Goal: Complete application form: Complete application form

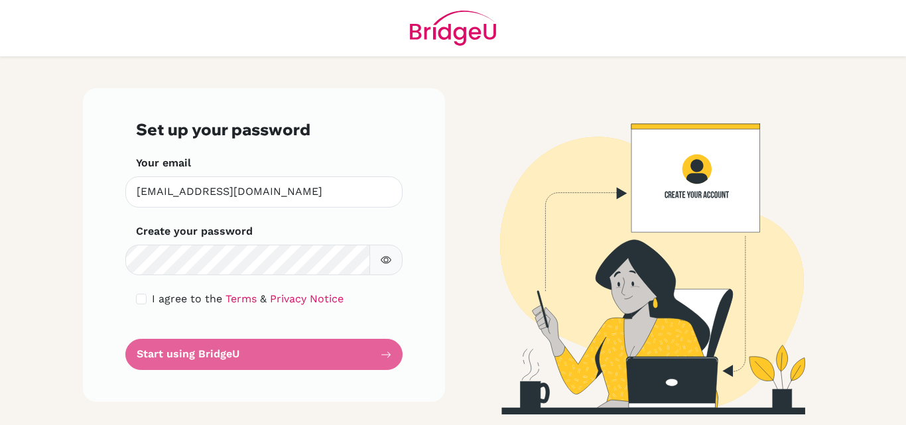
click at [151, 357] on form "Set up your password Your email beatrizhelena@hotmail.com Invalid email Create …" at bounding box center [264, 245] width 256 height 250
click at [189, 352] on form "Set up your password Your email beatrizhelena@hotmail.com Invalid email Create …" at bounding box center [264, 245] width 256 height 250
click at [139, 298] on input "checkbox" at bounding box center [141, 299] width 11 height 11
checkbox input "true"
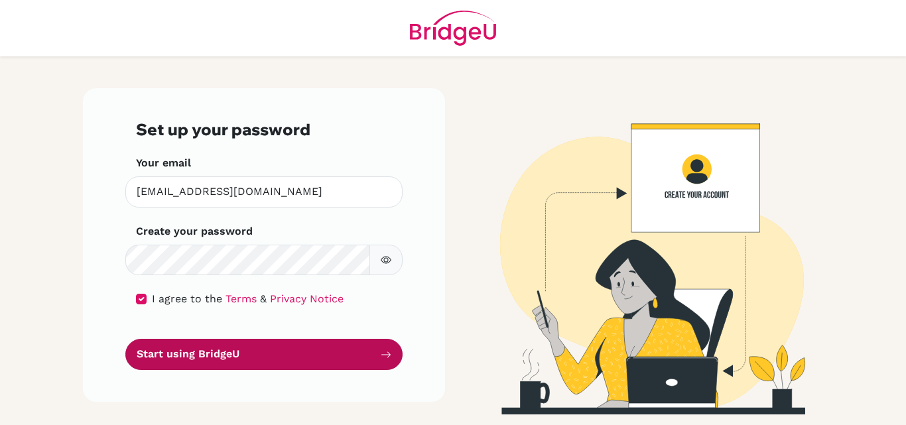
click at [193, 356] on button "Start using BridgeU" at bounding box center [263, 354] width 277 height 31
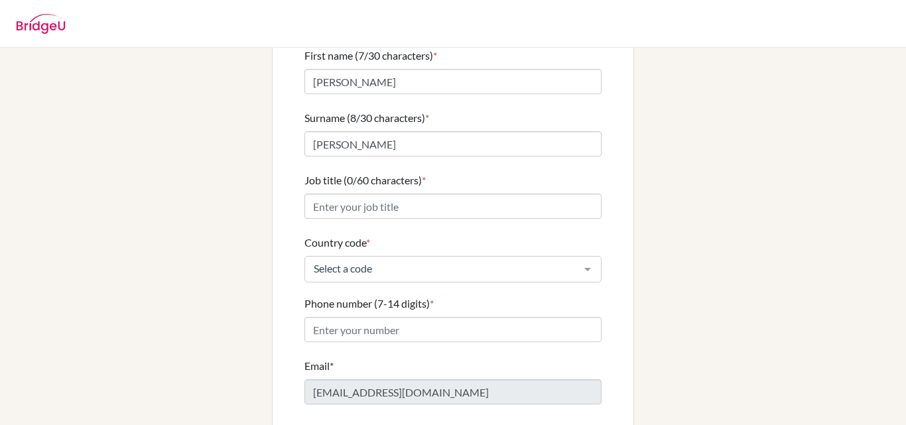
scroll to position [116, 0]
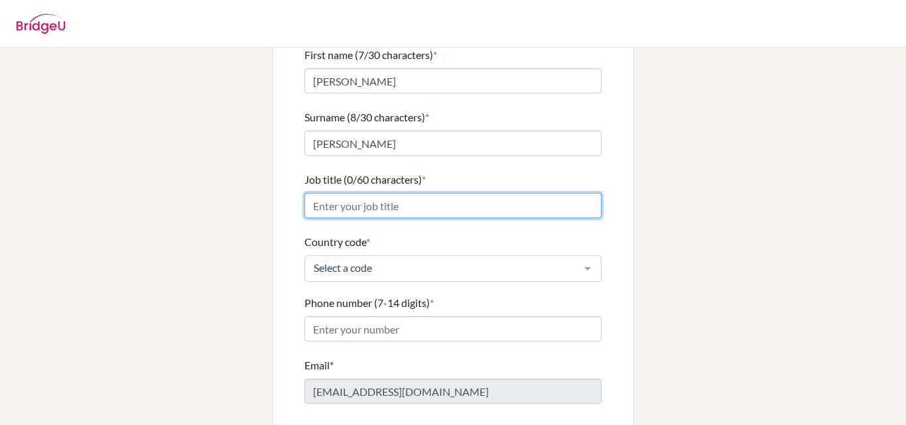
click at [405, 195] on input "Job title (0/60 characters) *" at bounding box center [452, 205] width 297 height 25
type input "Philosophy Teacher"
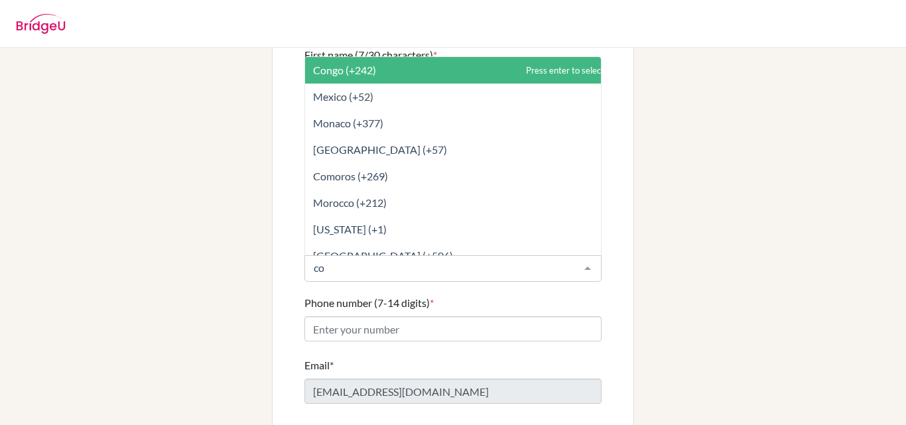
type input "col"
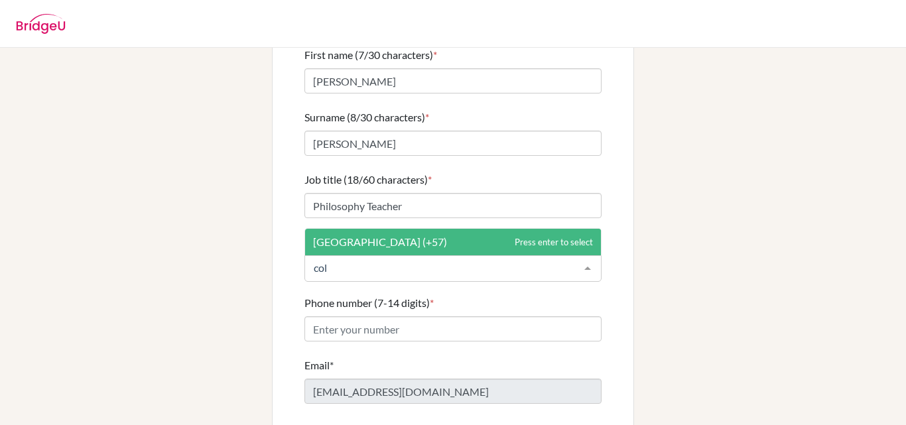
click at [369, 261] on input "col" at bounding box center [442, 267] width 264 height 13
click at [373, 235] on span "[GEOGRAPHIC_DATA] (+57)" at bounding box center [380, 241] width 134 height 13
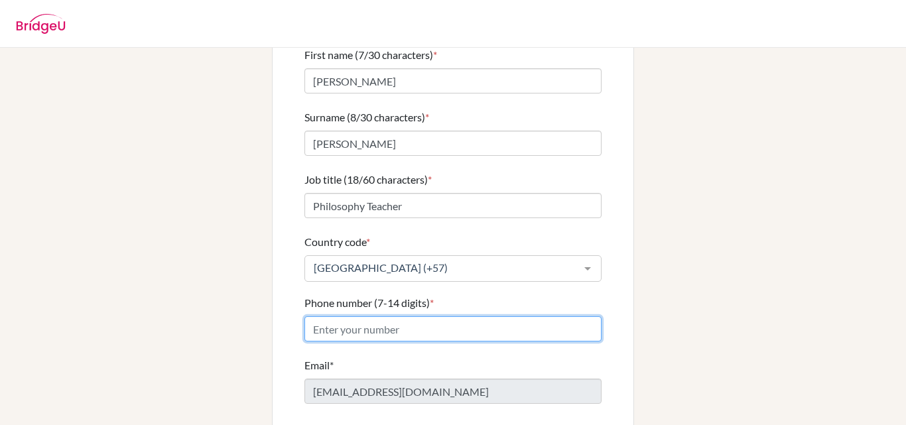
click at [336, 316] on input "Phone number (7-14 digits) *" at bounding box center [452, 328] width 297 height 25
type input "3104274433"
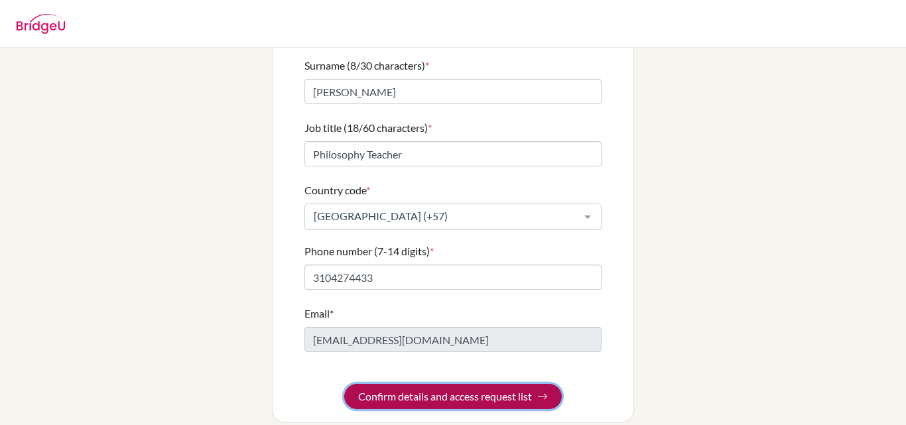
click at [462, 384] on button "Confirm details and access request list" at bounding box center [453, 396] width 218 height 25
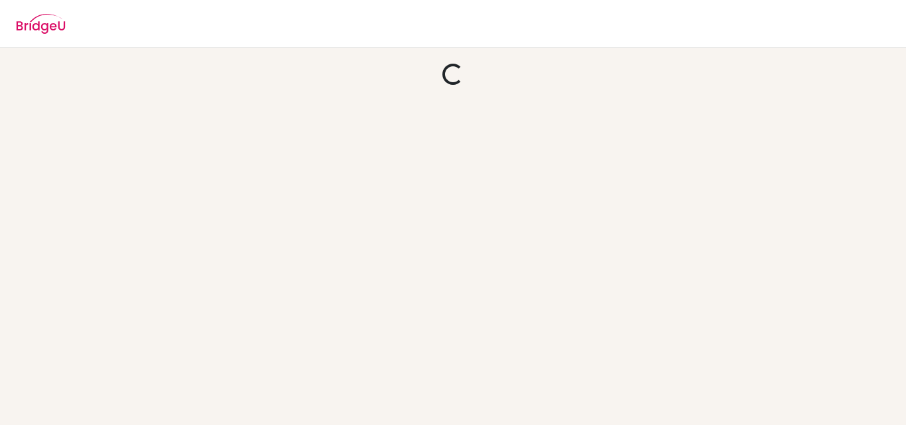
scroll to position [0, 0]
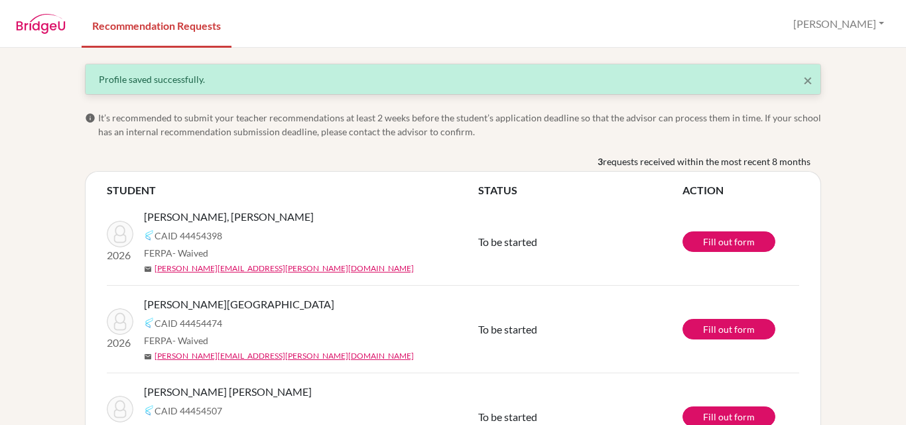
scroll to position [62, 0]
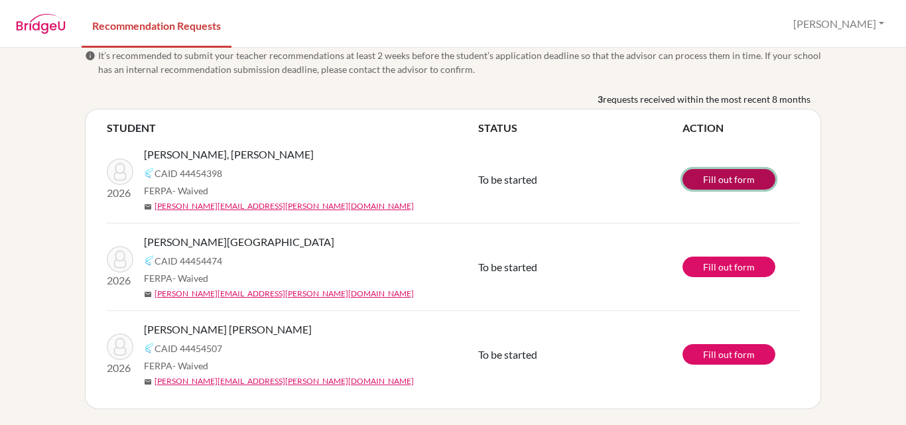
click at [696, 176] on link "Fill out form" at bounding box center [729, 179] width 93 height 21
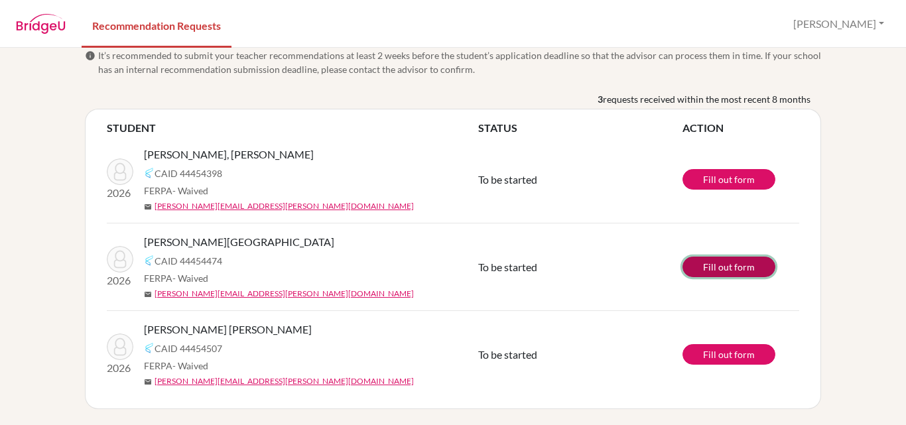
click at [724, 267] on link "Fill out form" at bounding box center [729, 267] width 93 height 21
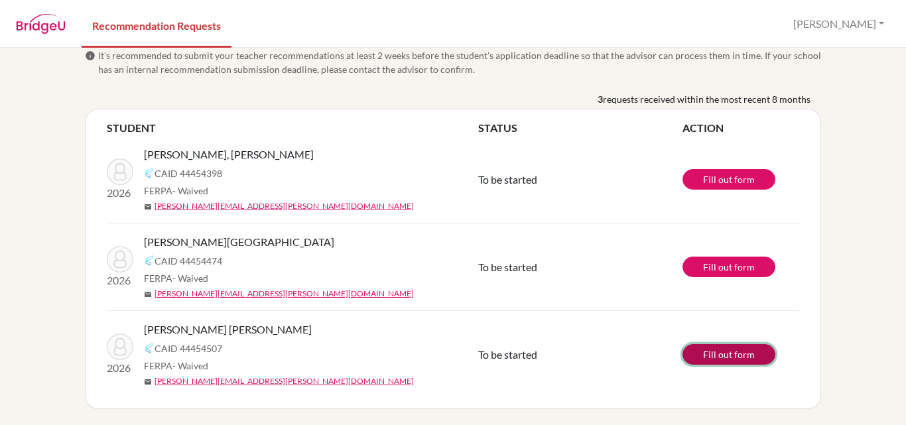
click at [709, 354] on link "Fill out form" at bounding box center [729, 354] width 93 height 21
